Goal: Navigation & Orientation: Find specific page/section

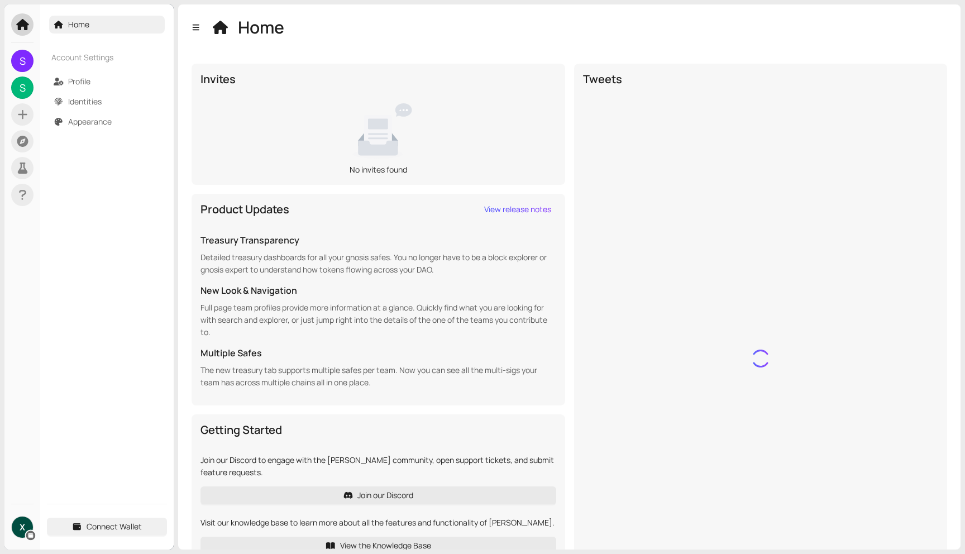
click at [22, 525] on img at bounding box center [22, 527] width 21 height 21
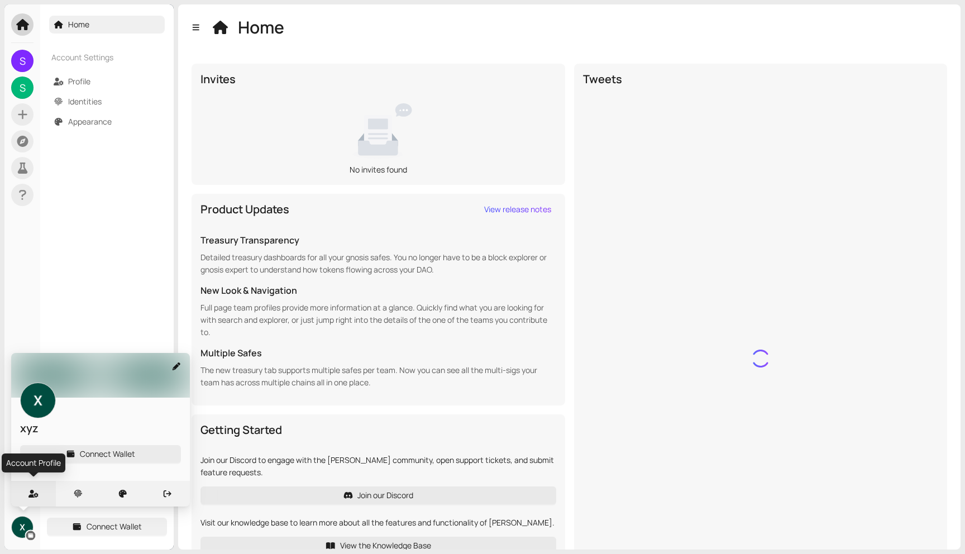
click at [32, 500] on div at bounding box center [33, 494] width 45 height 26
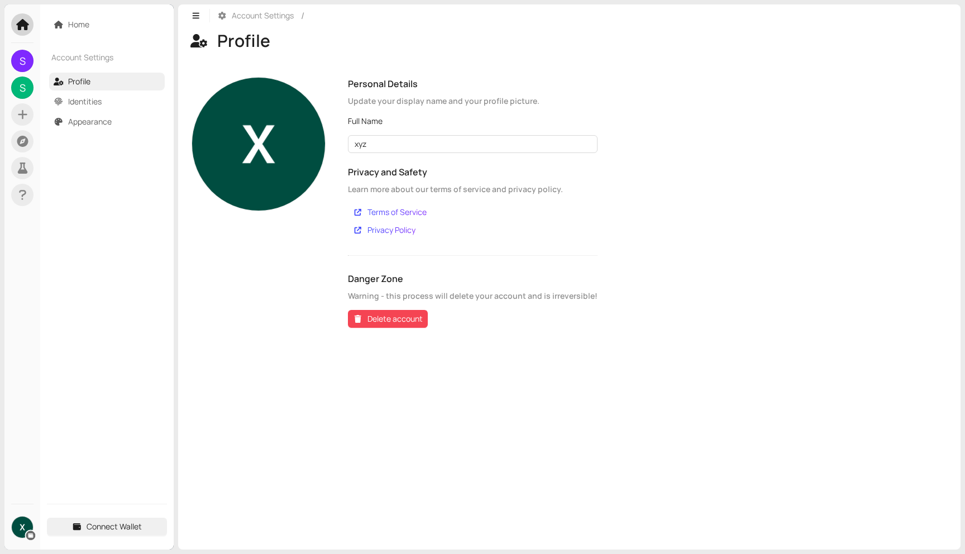
click at [21, 523] on img at bounding box center [22, 527] width 21 height 21
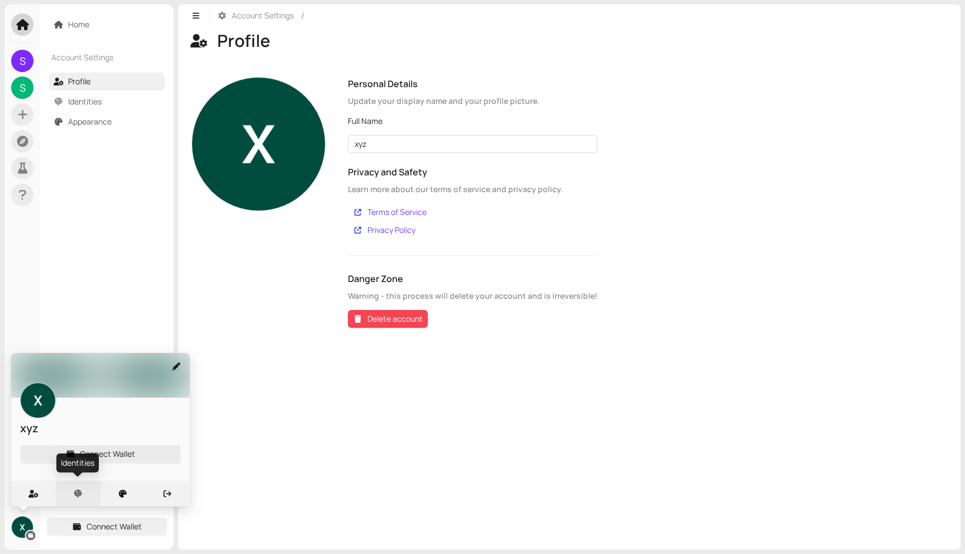
click at [84, 493] on div at bounding box center [78, 494] width 45 height 26
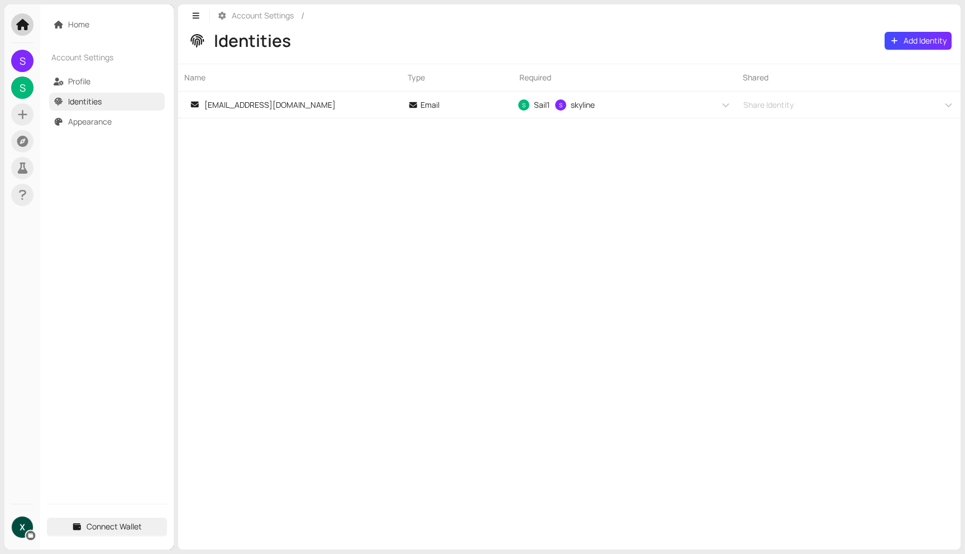
click at [15, 523] on img at bounding box center [22, 527] width 21 height 21
click at [20, 85] on span "S" at bounding box center [23, 88] width 6 height 22
